Goal: Information Seeking & Learning: Learn about a topic

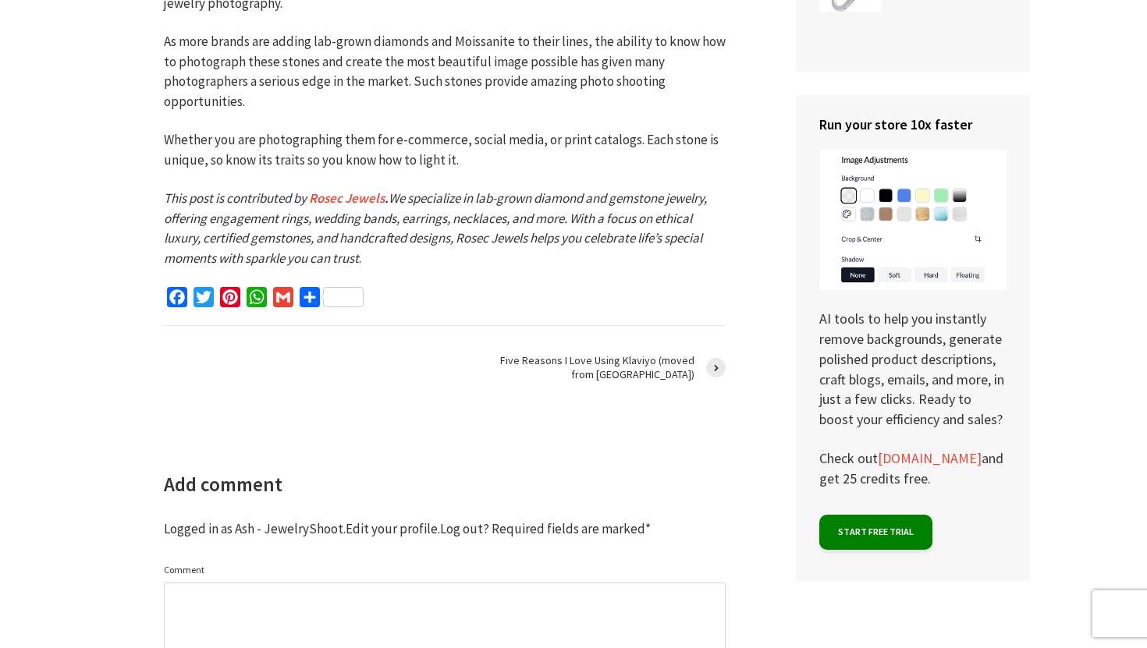
scroll to position [4572, 0]
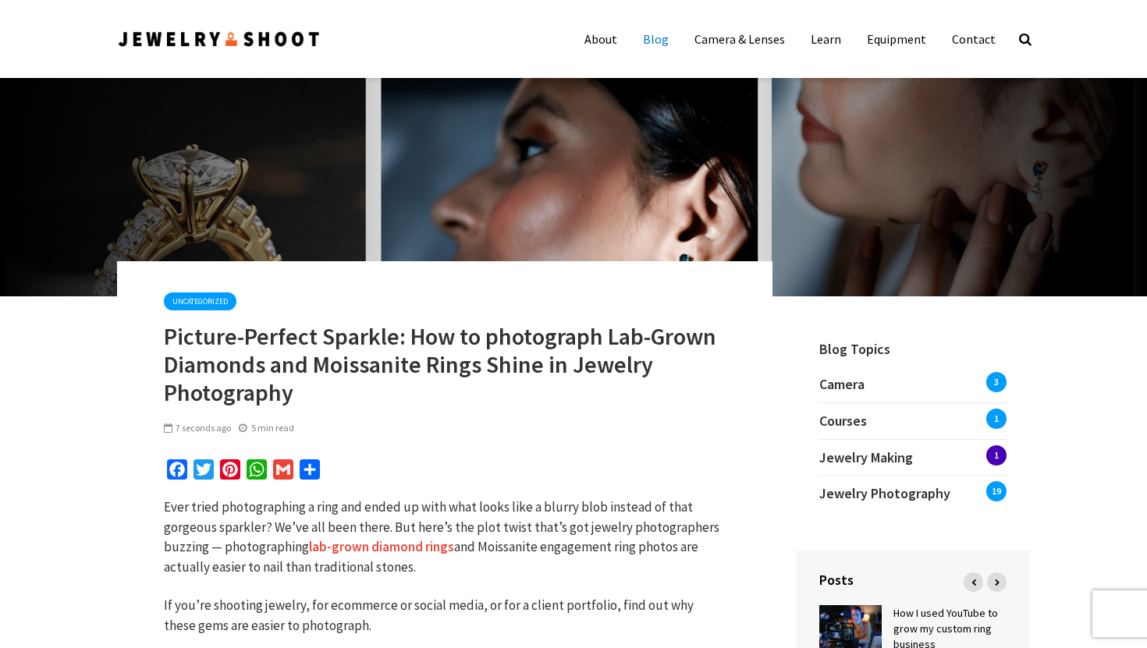
click at [662, 39] on link "Blog" at bounding box center [655, 38] width 49 height 31
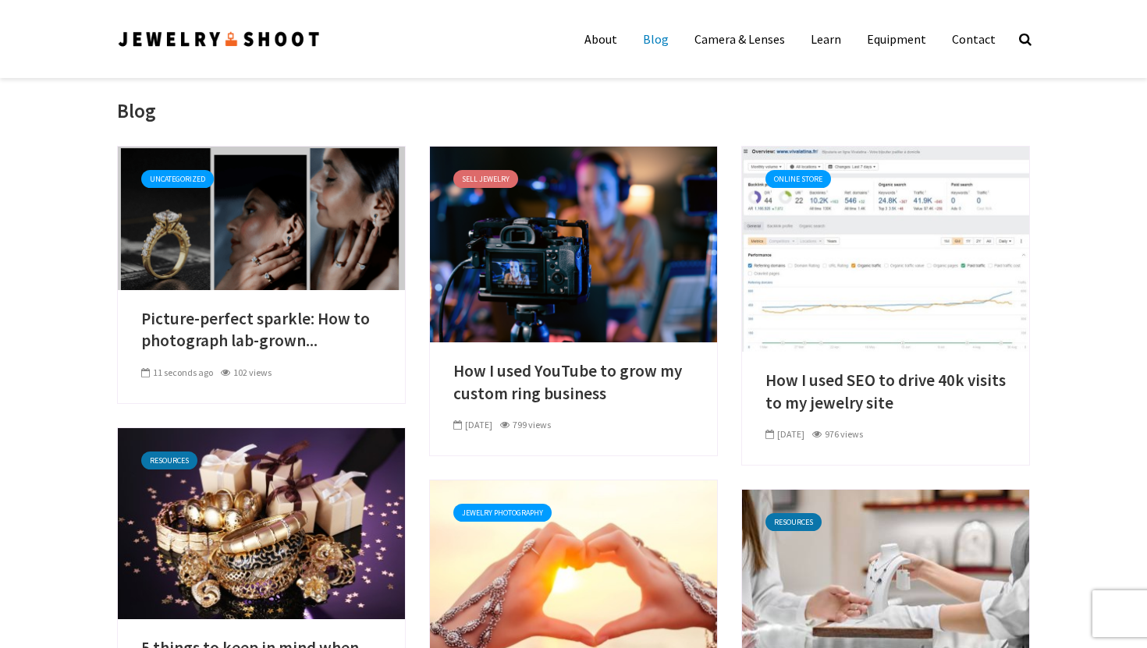
click at [316, 225] on link at bounding box center [261, 217] width 287 height 16
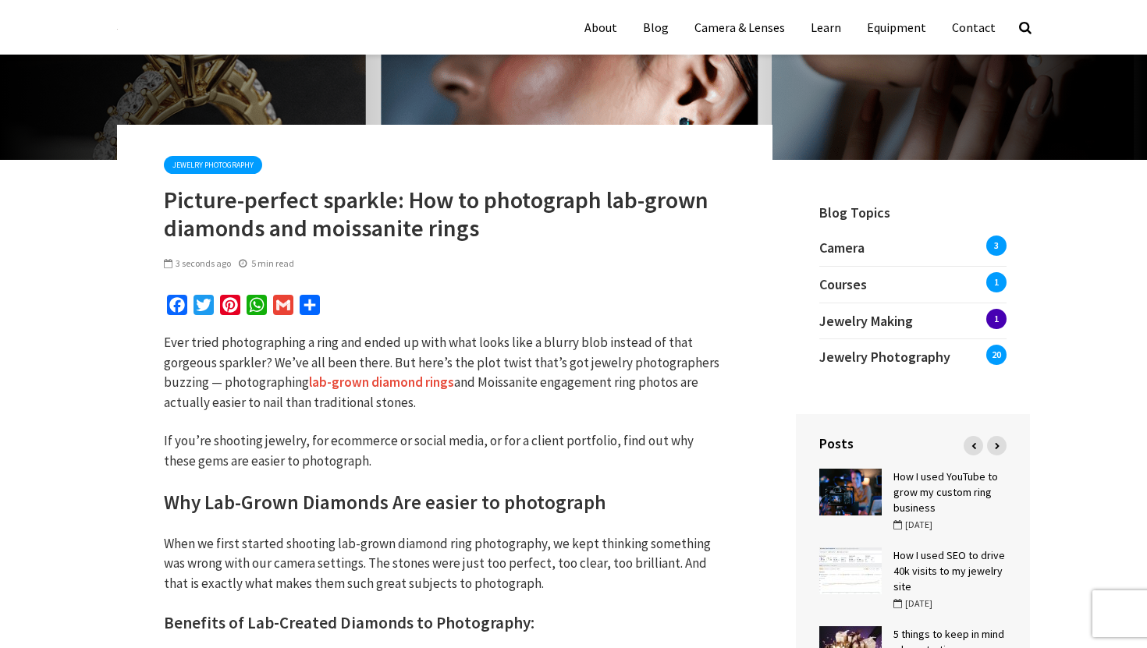
scroll to position [133, 0]
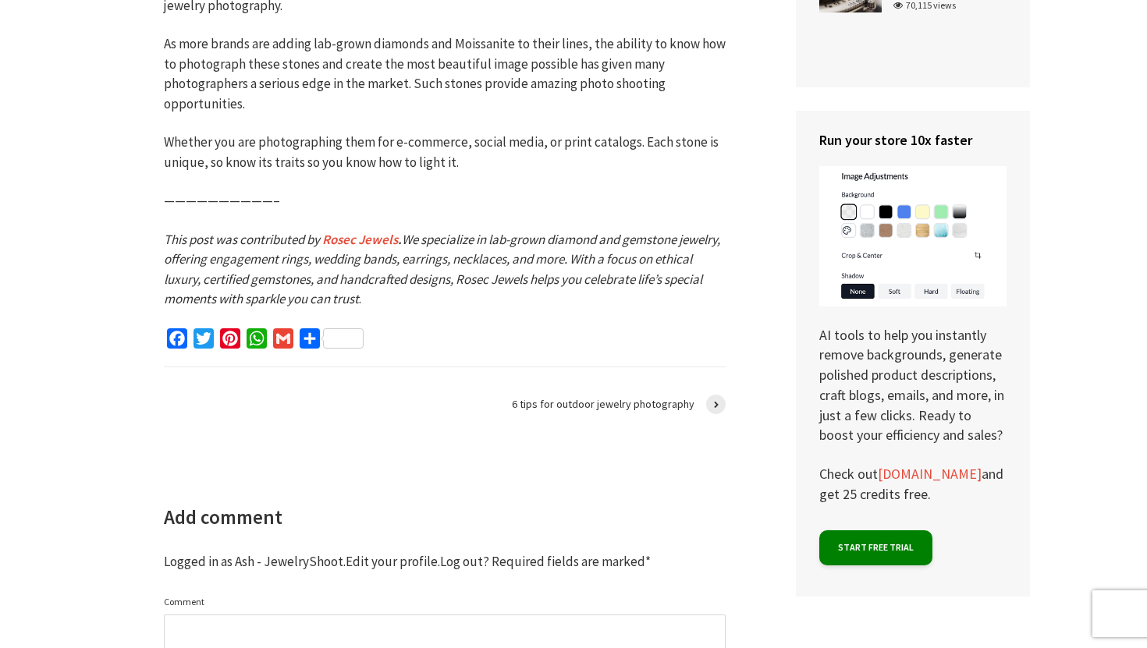
scroll to position [4561, 0]
